Goal: Task Accomplishment & Management: Use online tool/utility

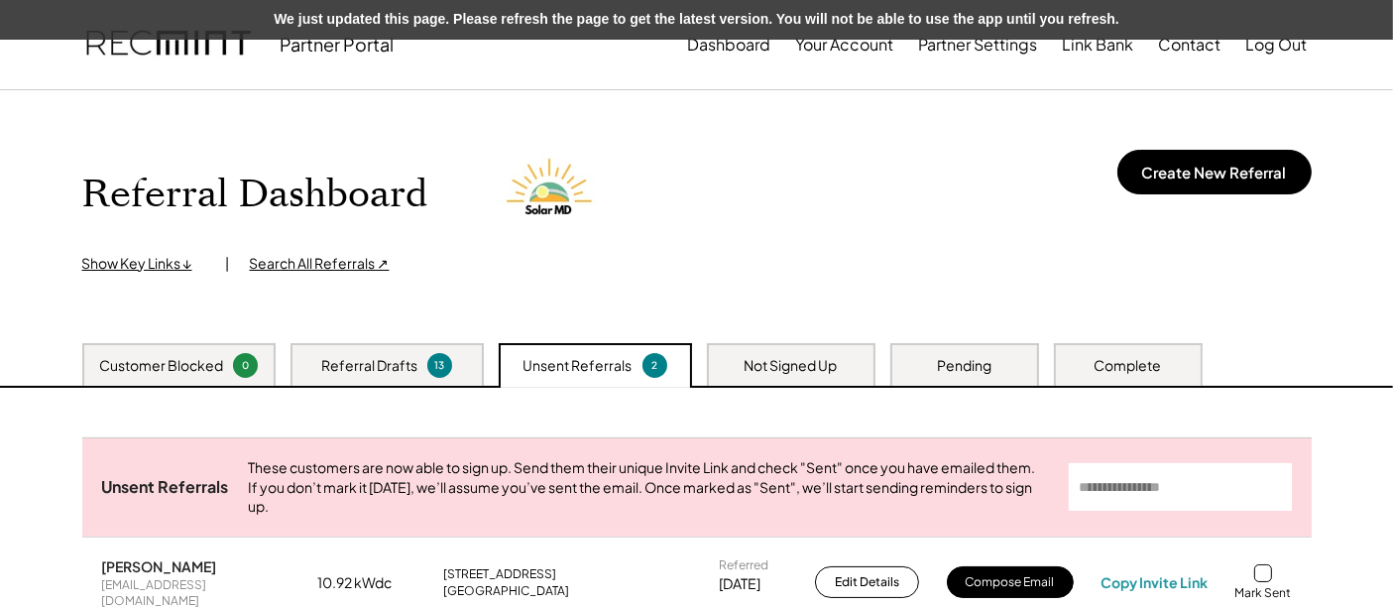
click at [337, 256] on div "Search All Referrals ↗" at bounding box center [320, 264] width 140 height 20
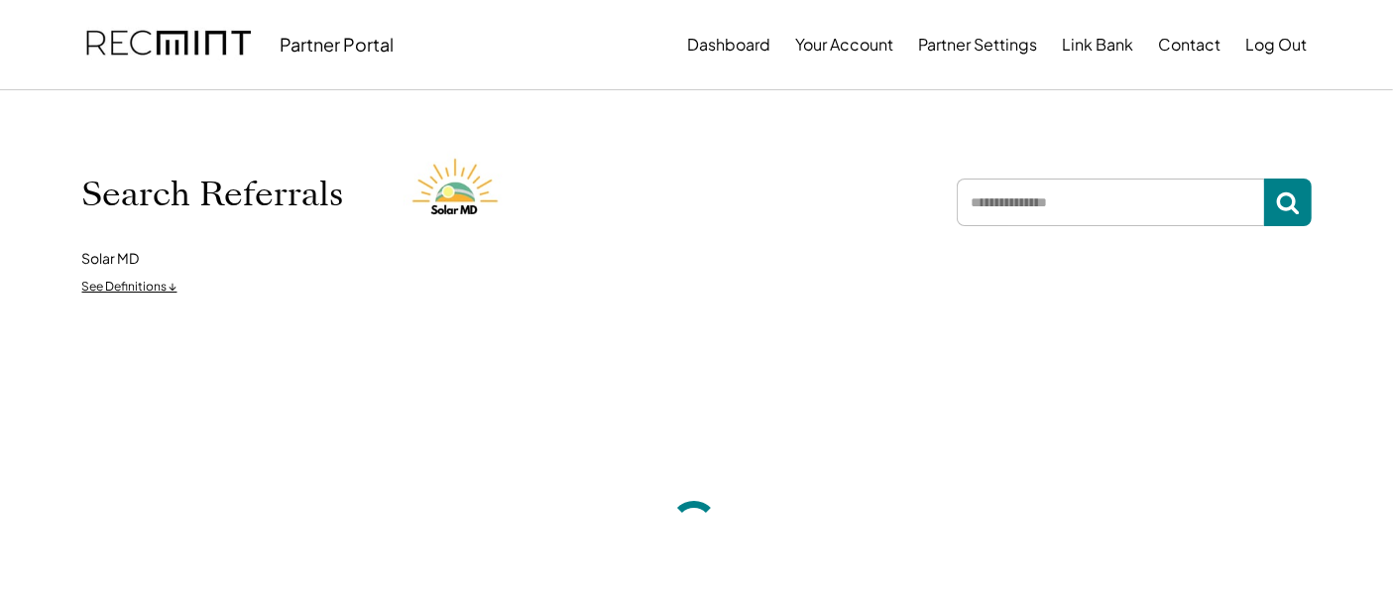
click at [1027, 220] on input "input" at bounding box center [1110, 202] width 307 height 48
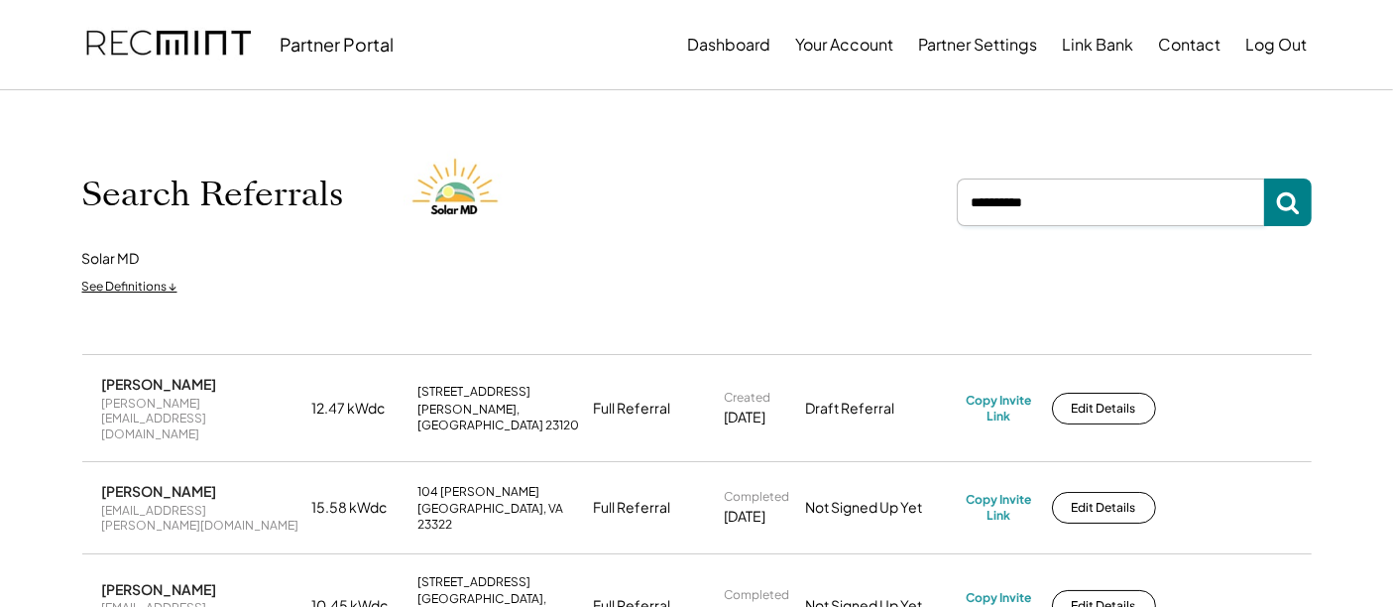
drag, startPoint x: 998, startPoint y: 205, endPoint x: 1161, endPoint y: 225, distance: 164.8
click at [1161, 225] on input "input" at bounding box center [1110, 202] width 307 height 48
type input "******"
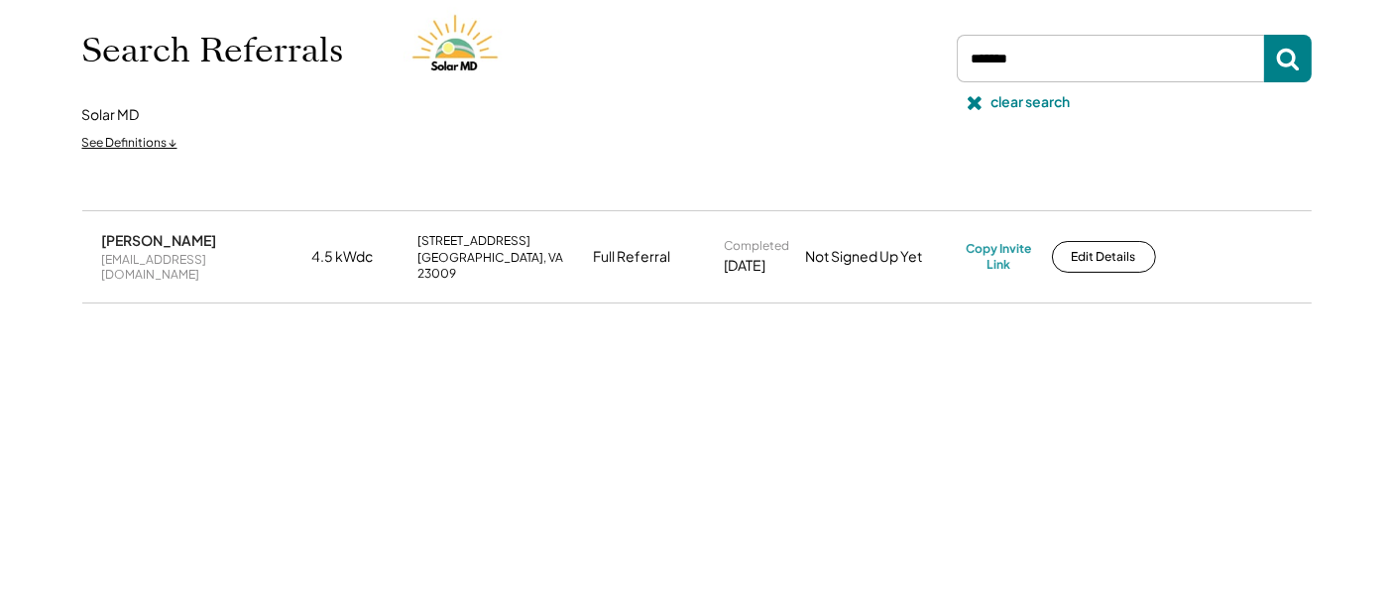
scroll to position [110, 0]
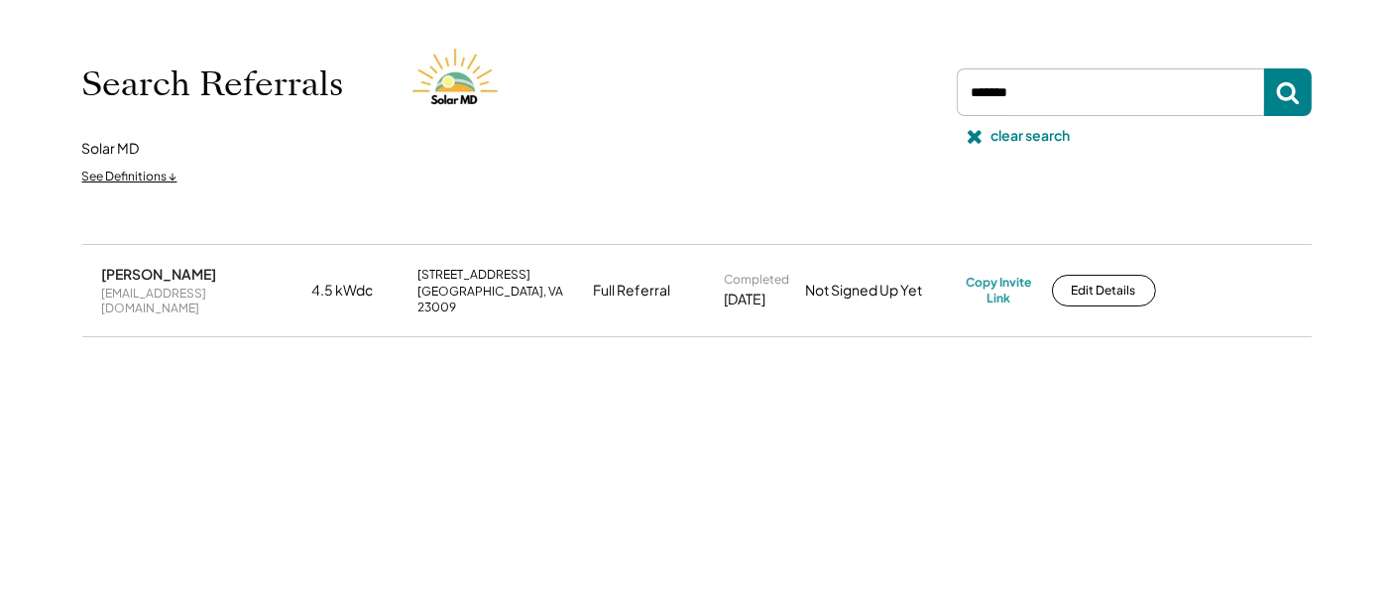
click at [652, 52] on div "Search Referrals Solar MD See Definitions ↓ clear search" at bounding box center [697, 112] width 1230 height 165
